Goal: Contribute content

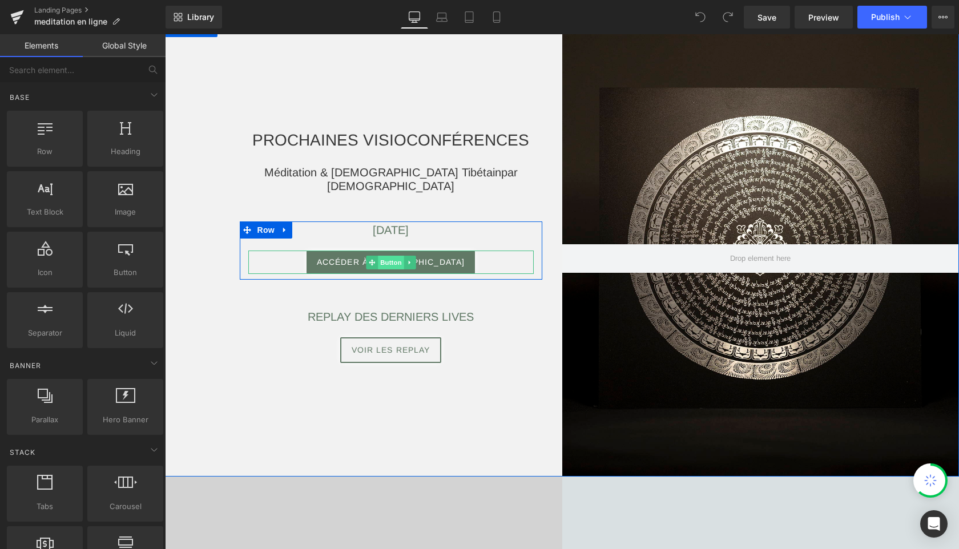
click at [393, 259] on span "Button" at bounding box center [391, 263] width 26 height 14
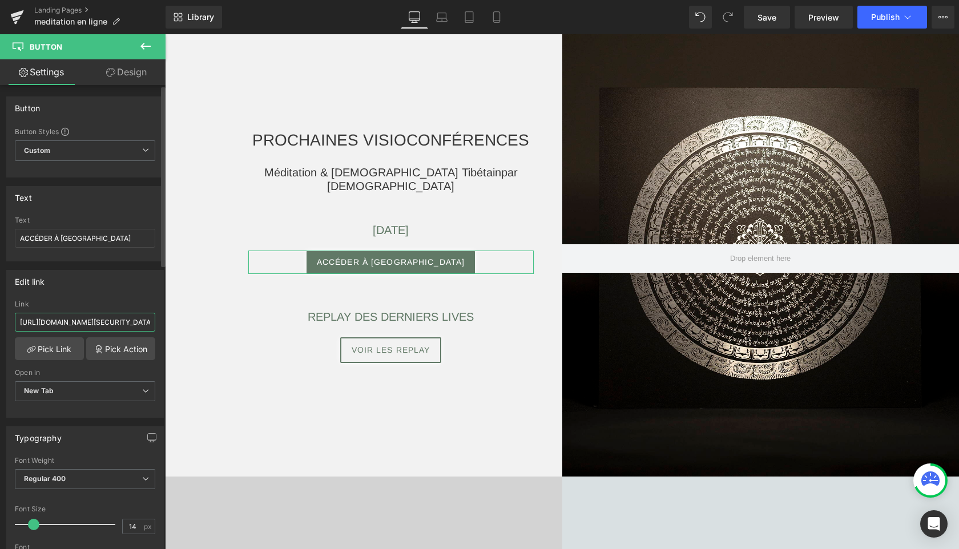
click at [106, 320] on input "[URL][DOMAIN_NAME][SECURITY_DATA]" at bounding box center [85, 322] width 140 height 19
paste input "7899363062?pwd=[SECURITY_DATA]"
type input "[URL][DOMAIN_NAME][SECURITY_DATA]"
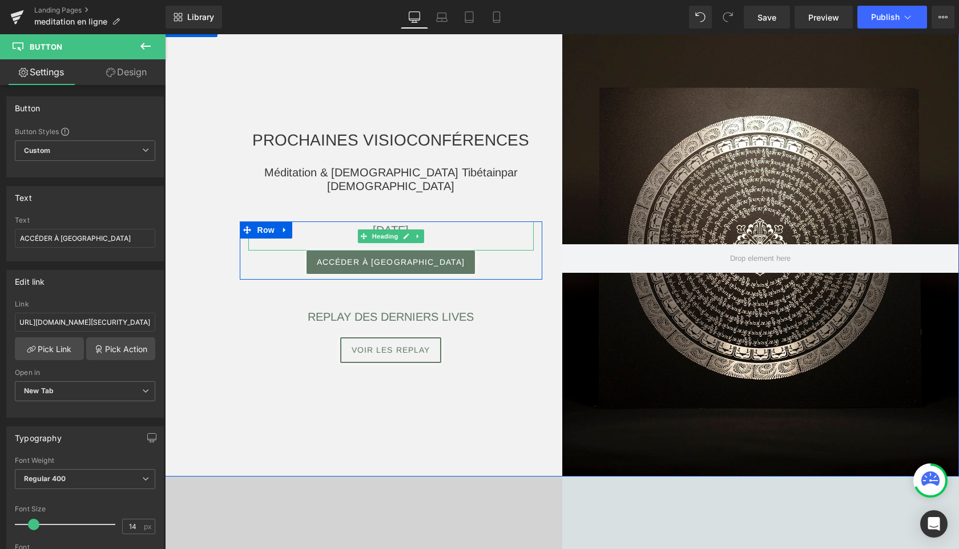
click at [441, 228] on h3 "[DATE]" at bounding box center [390, 229] width 285 height 17
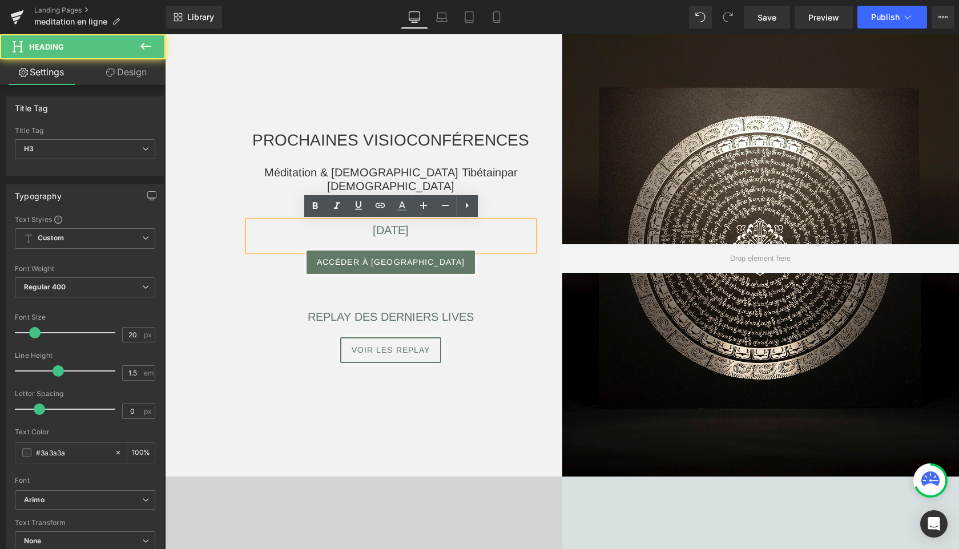
click at [409, 232] on span "[DATE]" at bounding box center [391, 230] width 36 height 13
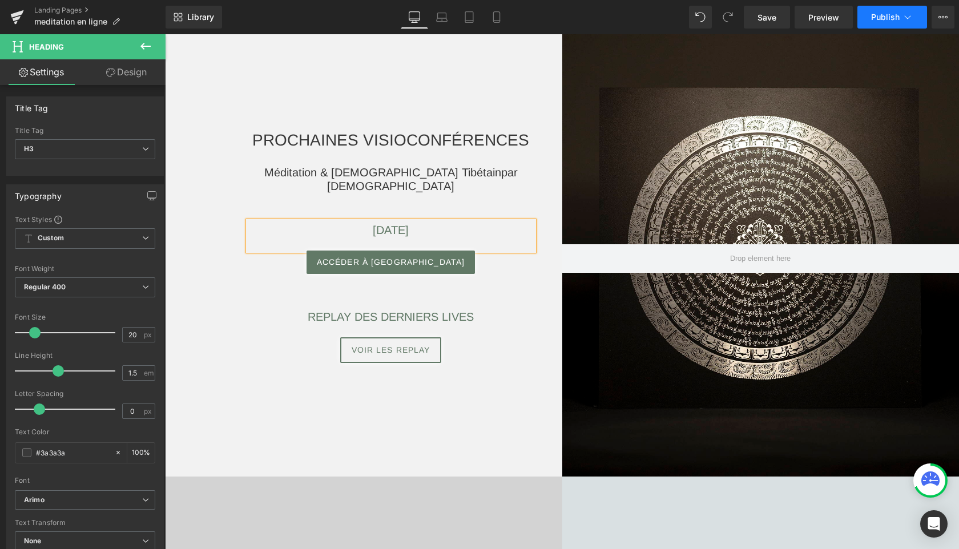
click at [893, 19] on span "Publish" at bounding box center [885, 17] width 29 height 9
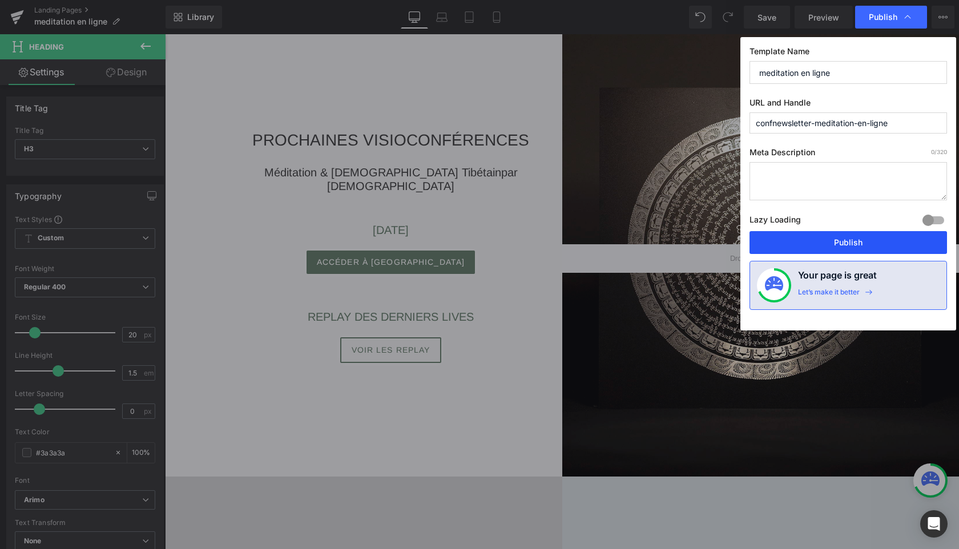
click at [821, 241] on button "Publish" at bounding box center [847, 242] width 197 height 23
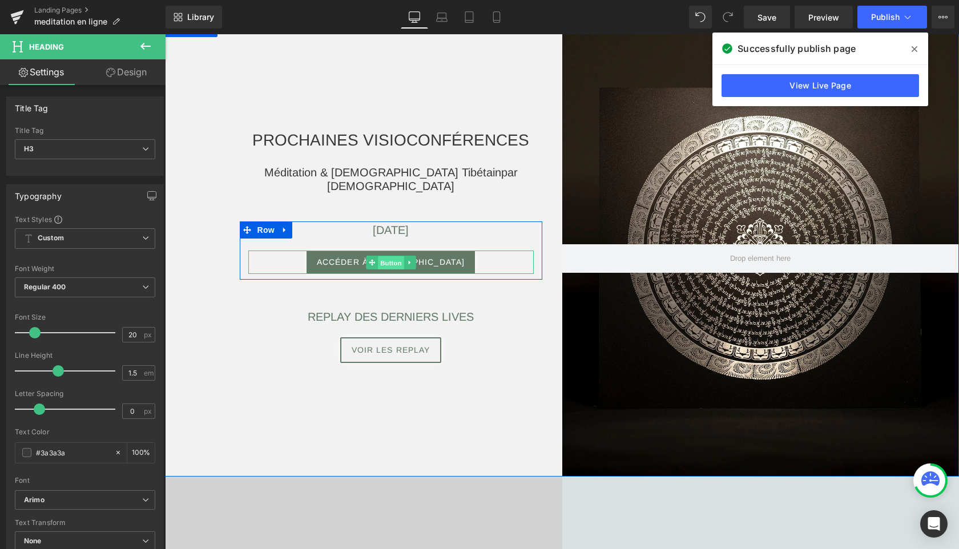
click at [395, 263] on span "Button" at bounding box center [391, 263] width 26 height 14
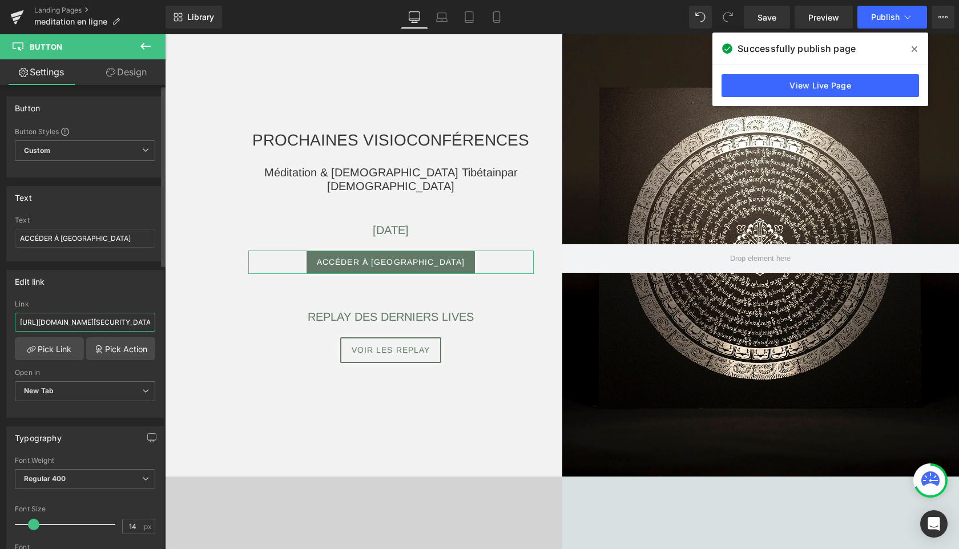
click at [91, 328] on input "[URL][DOMAIN_NAME][SECURITY_DATA]" at bounding box center [85, 322] width 140 height 19
click at [86, 321] on input "[URL][DOMAIN_NAME][SECURITY_DATA]" at bounding box center [85, 322] width 140 height 19
